Goal: Check status

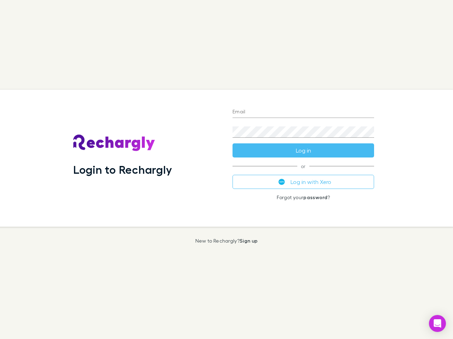
click at [226, 170] on div "Login to Rechargly" at bounding box center [147, 158] width 159 height 137
click at [303, 112] on input "Email" at bounding box center [302, 112] width 141 height 11
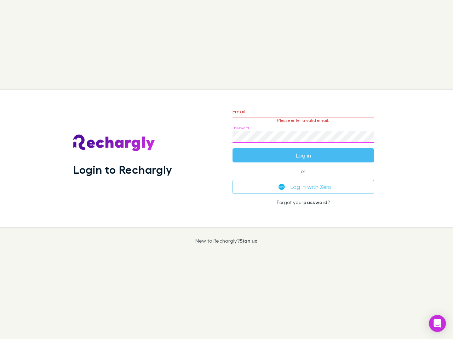
click at [303, 151] on form "Email Please enter a valid email. Password Log in" at bounding box center [302, 132] width 141 height 62
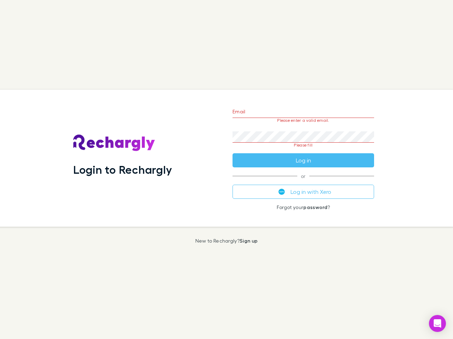
click at [303, 182] on div "Email Please enter a valid email. Password Please fill Log in or Log in with Xe…" at bounding box center [303, 158] width 153 height 137
click at [437, 324] on icon "Open Intercom Messenger" at bounding box center [436, 324] width 7 height 8
